Goal: Task Accomplishment & Management: Use online tool/utility

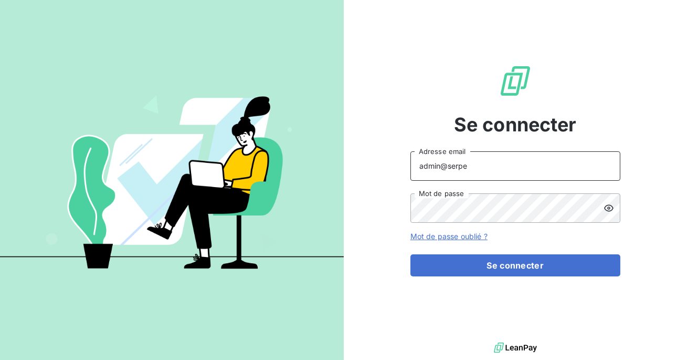
click at [520, 159] on input "admin@serpe" at bounding box center [516, 165] width 210 height 29
click at [504, 161] on input "admin@serpe" at bounding box center [516, 165] width 210 height 29
click at [488, 167] on input "admin@serpe" at bounding box center [516, 165] width 210 height 29
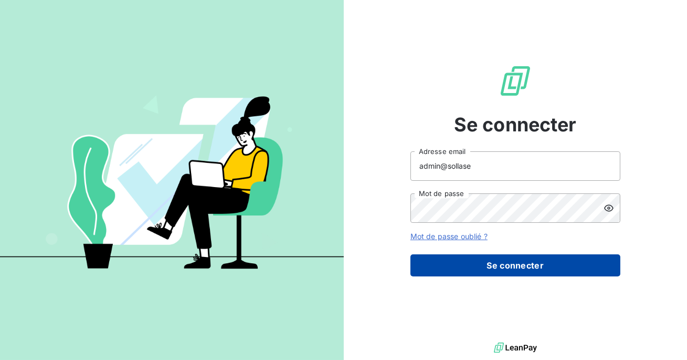
type input "admin@sollase"
click at [490, 267] on button "Se connecter" at bounding box center [516, 265] width 210 height 22
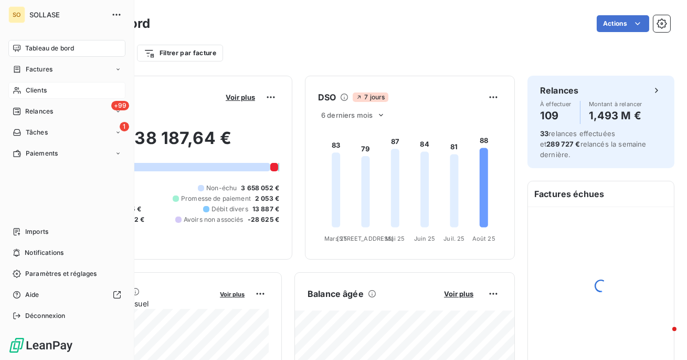
click at [30, 89] on span "Clients" at bounding box center [36, 90] width 21 height 9
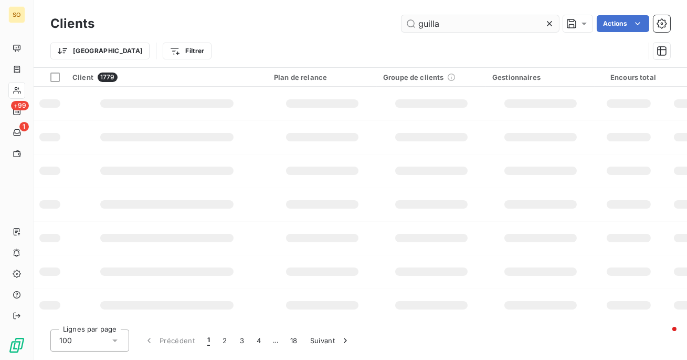
type input "guillau"
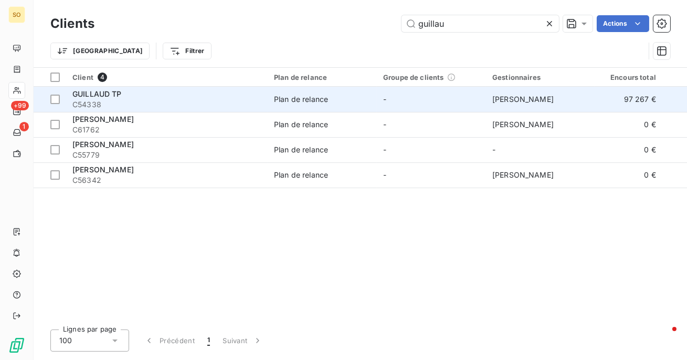
click at [207, 104] on span "C54338" at bounding box center [166, 104] width 189 height 10
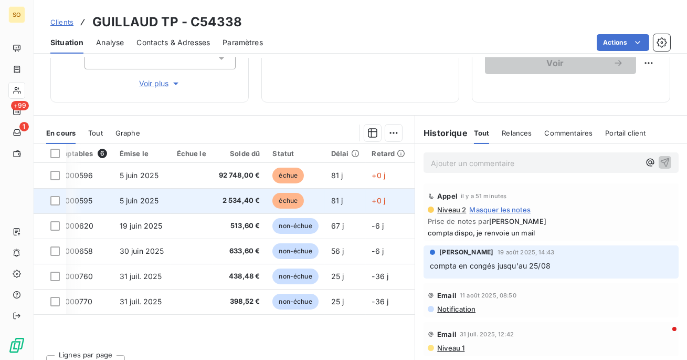
scroll to position [0, 52]
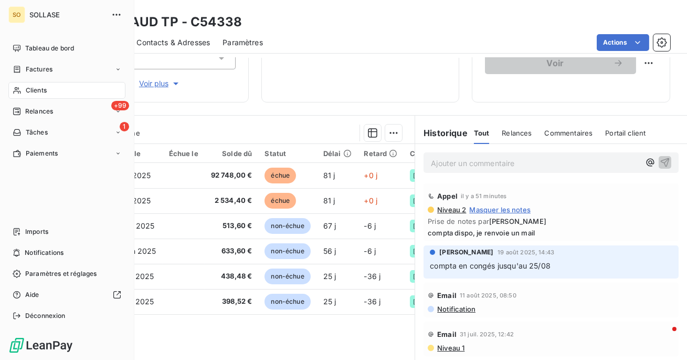
click at [22, 89] on div "Clients" at bounding box center [66, 90] width 117 height 17
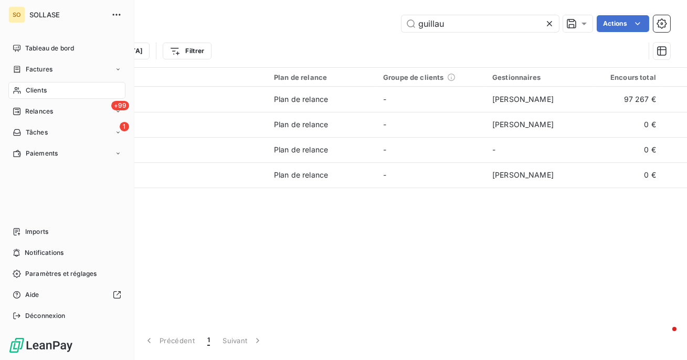
click at [33, 93] on span "Clients" at bounding box center [36, 90] width 21 height 9
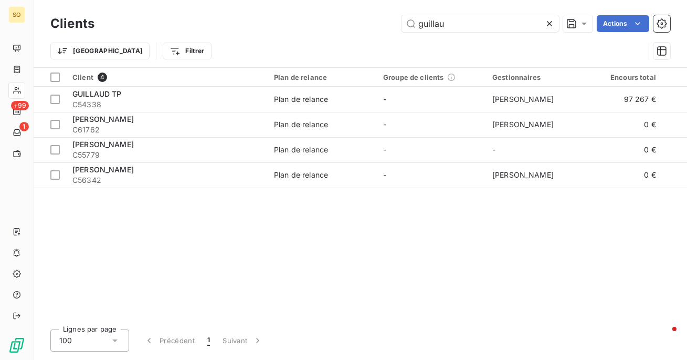
click at [551, 23] on icon at bounding box center [549, 23] width 10 height 10
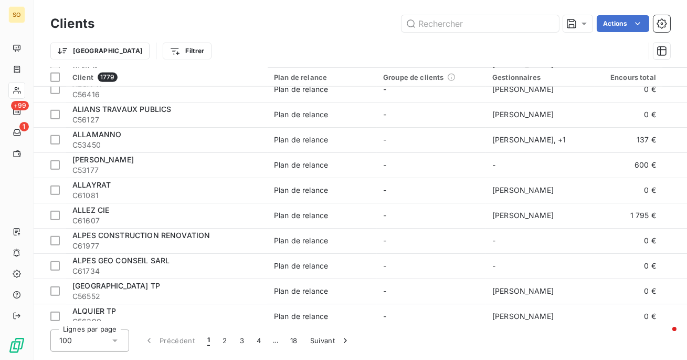
scroll to position [1652, 0]
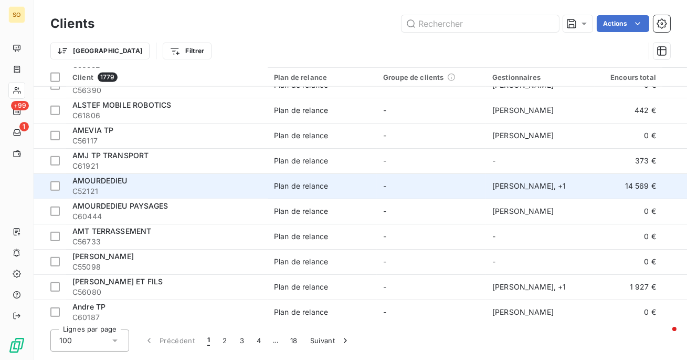
click at [360, 187] on span "Plan de relance" at bounding box center [322, 186] width 97 height 10
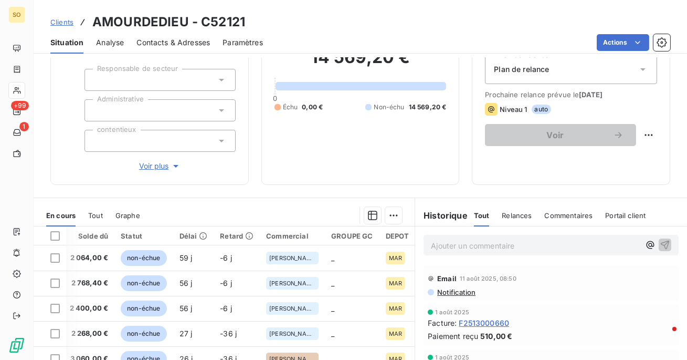
scroll to position [203, 0]
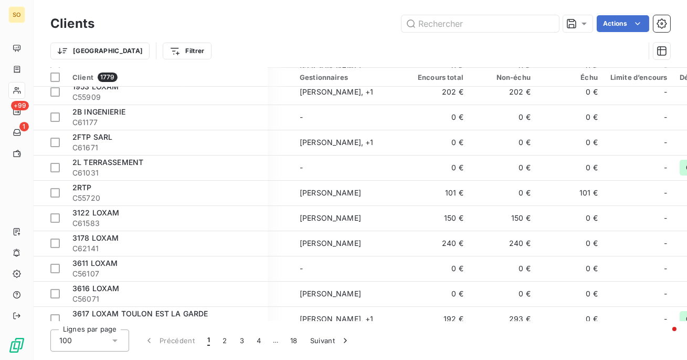
scroll to position [433, 193]
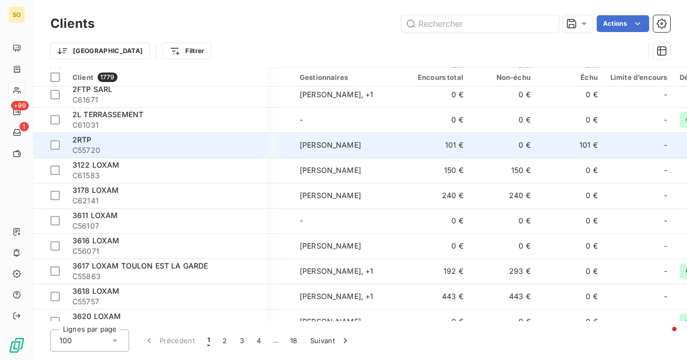
click at [340, 146] on span "Antoine Maraval" at bounding box center [330, 144] width 61 height 9
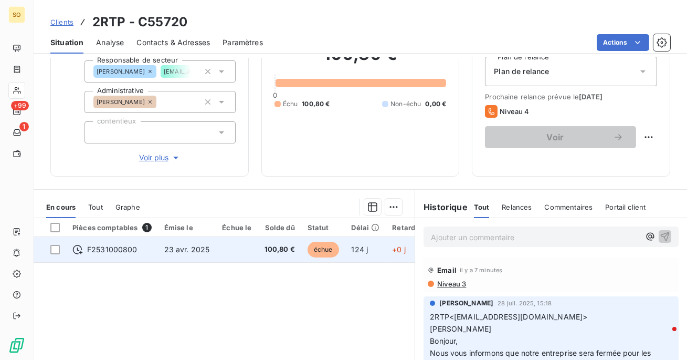
scroll to position [133, 0]
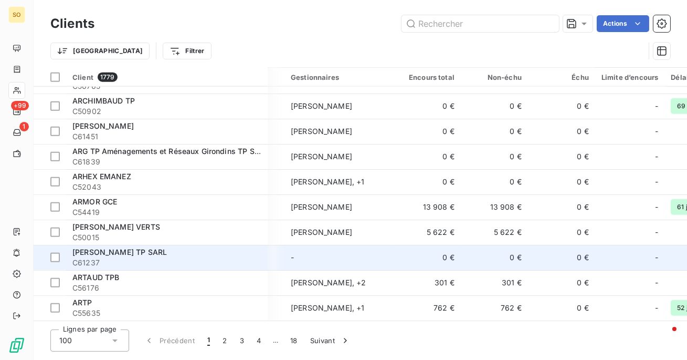
scroll to position [2289, 209]
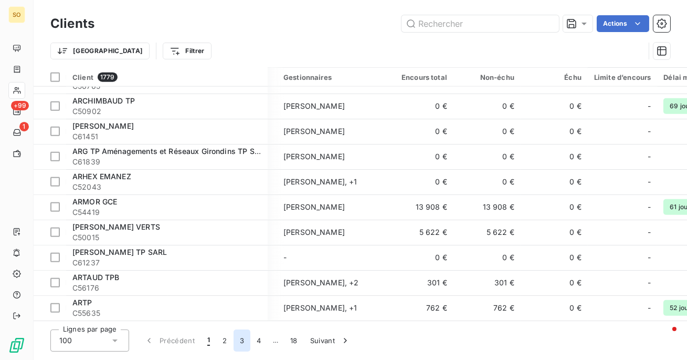
click at [242, 343] on button "3" at bounding box center [242, 340] width 17 height 22
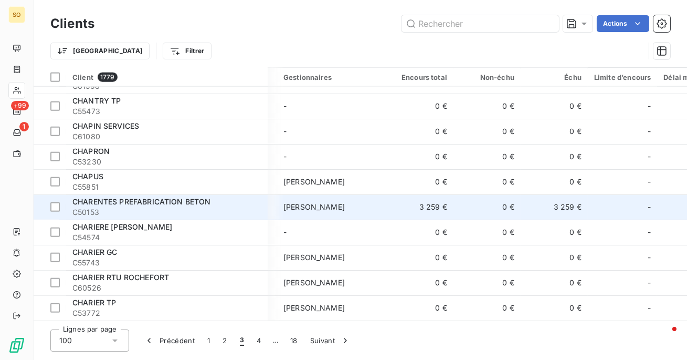
click at [379, 206] on td "[PERSON_NAME]" at bounding box center [331, 206] width 109 height 25
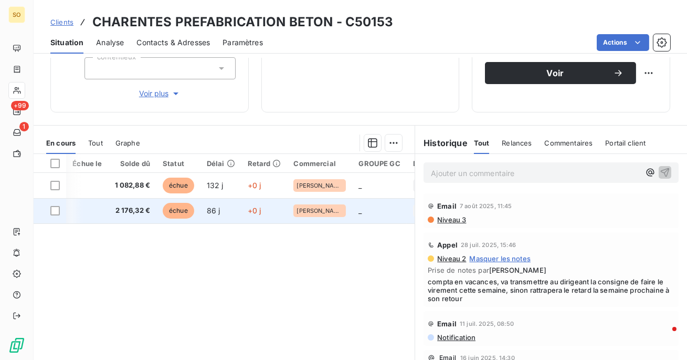
scroll to position [0, 166]
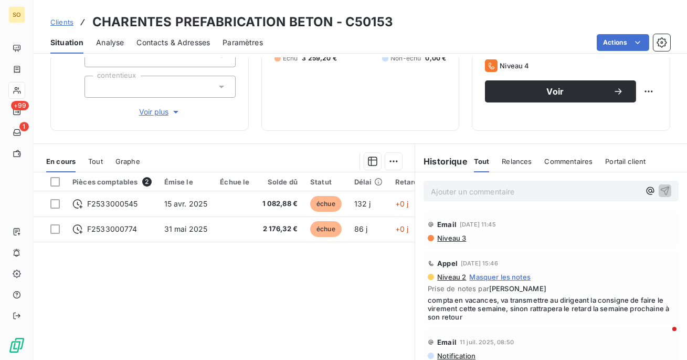
scroll to position [148, 0]
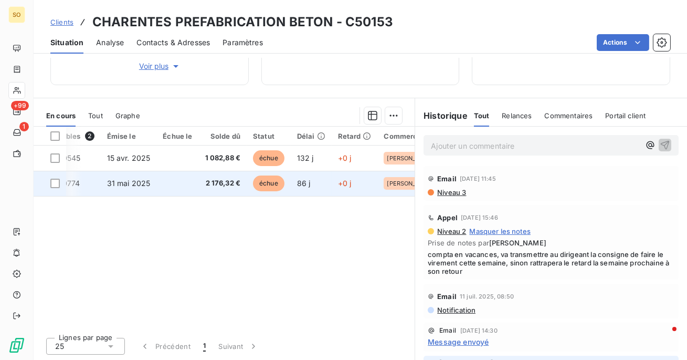
scroll to position [0, 54]
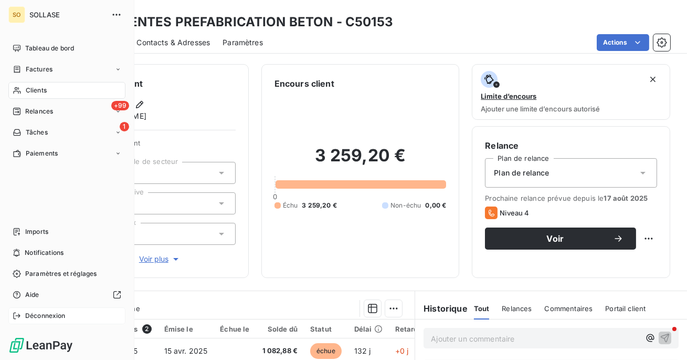
click at [30, 315] on span "Déconnexion" at bounding box center [45, 315] width 40 height 9
